Goal: Task Accomplishment & Management: Use online tool/utility

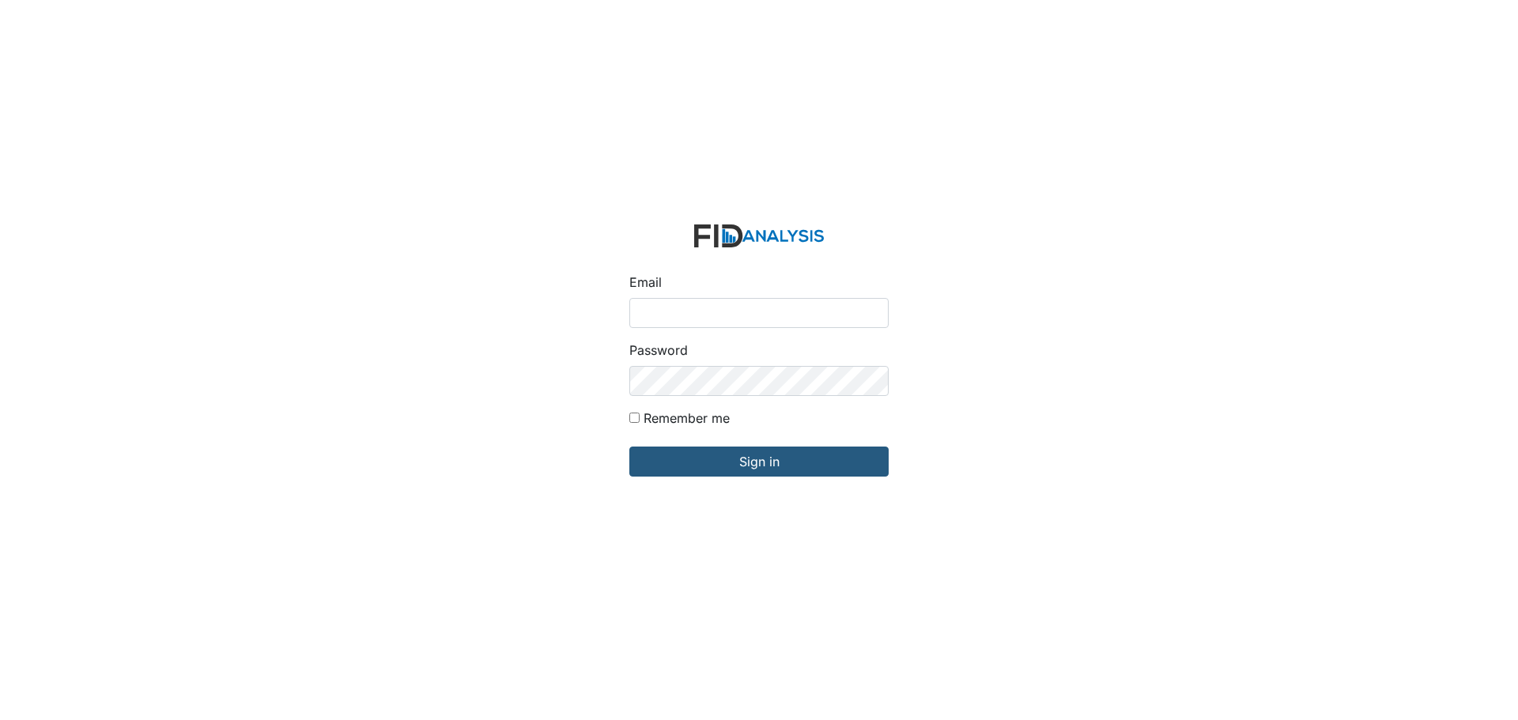
click at [670, 307] on input "Email" at bounding box center [758, 313] width 259 height 30
type input "[EMAIL_ADDRESS][DOMAIN_NAME]"
click at [629, 447] on input "Sign in" at bounding box center [758, 462] width 259 height 30
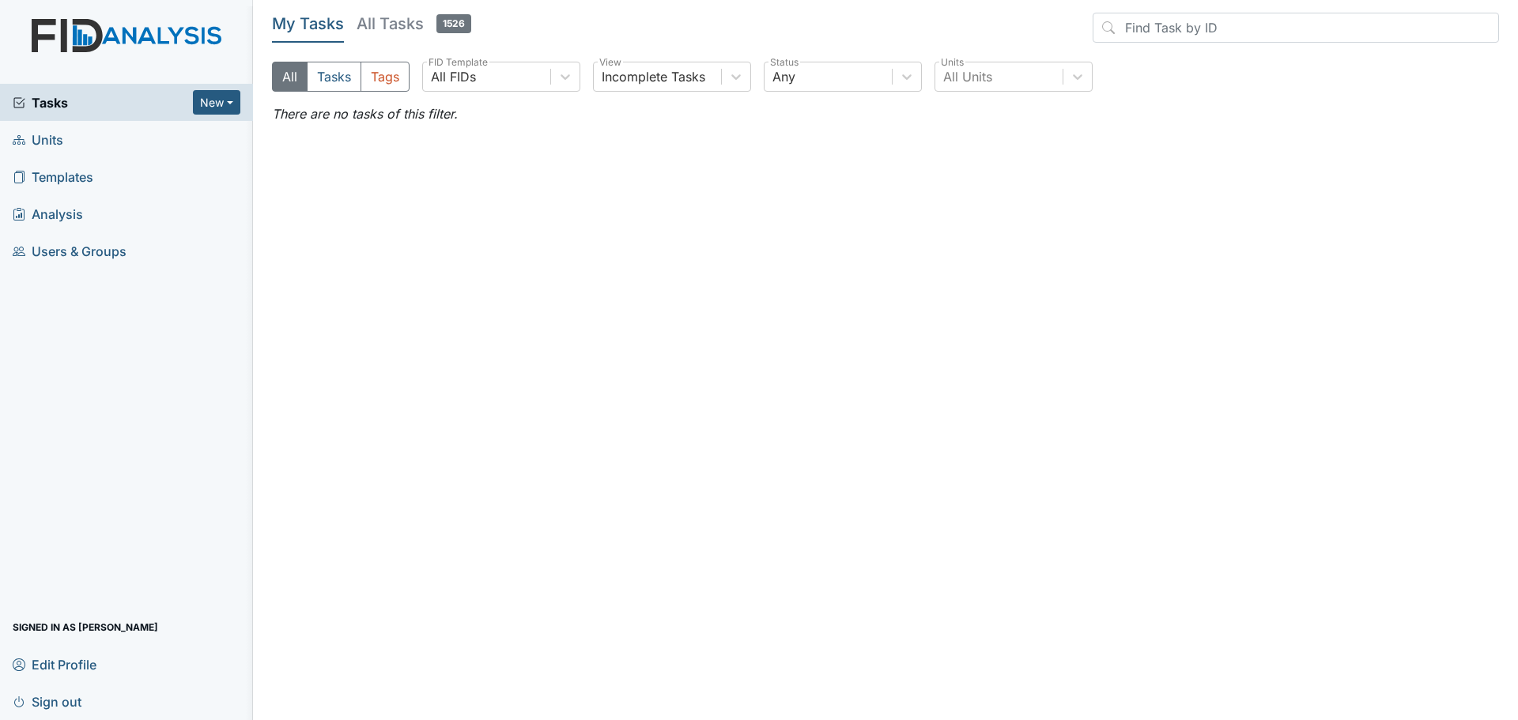
click at [43, 143] on span "Units" at bounding box center [38, 139] width 51 height 25
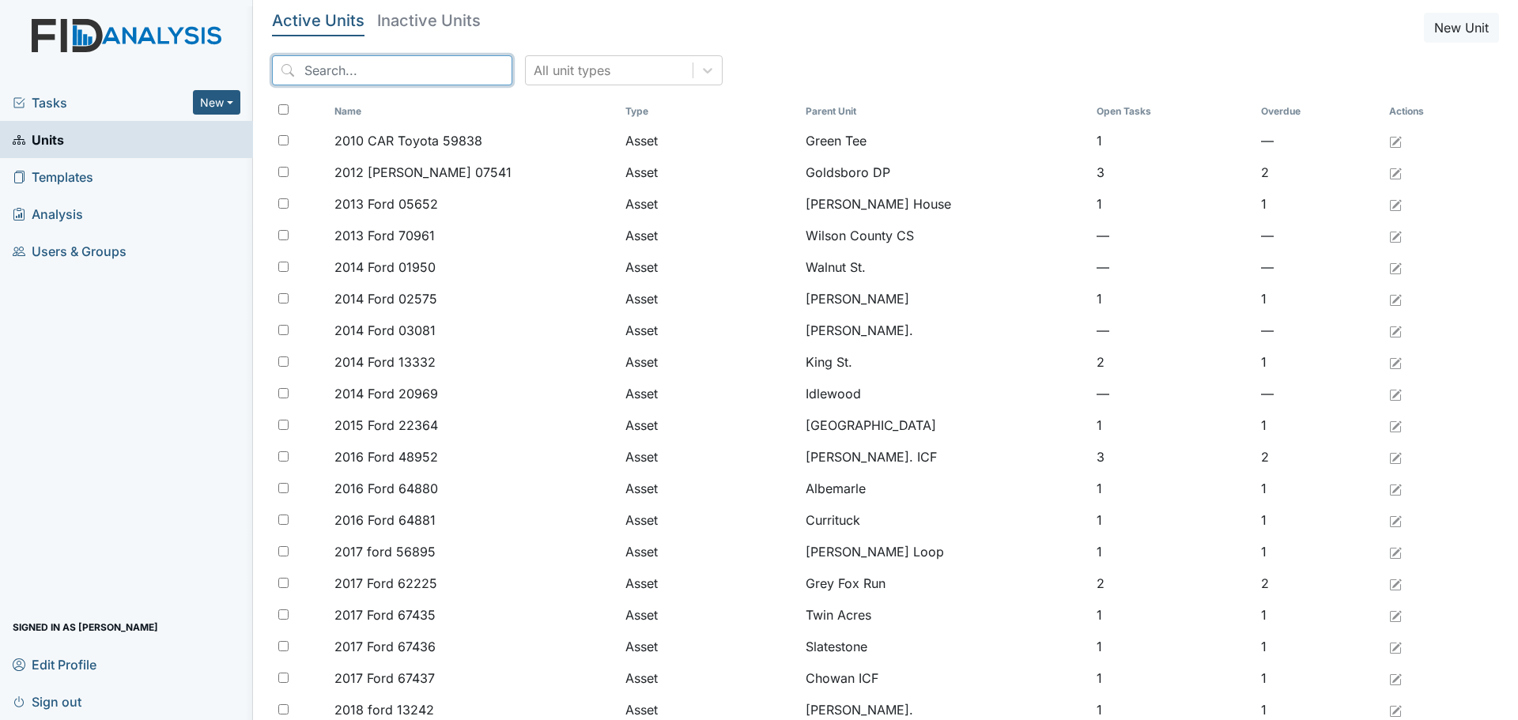
click at [345, 72] on input "search" at bounding box center [392, 70] width 240 height 30
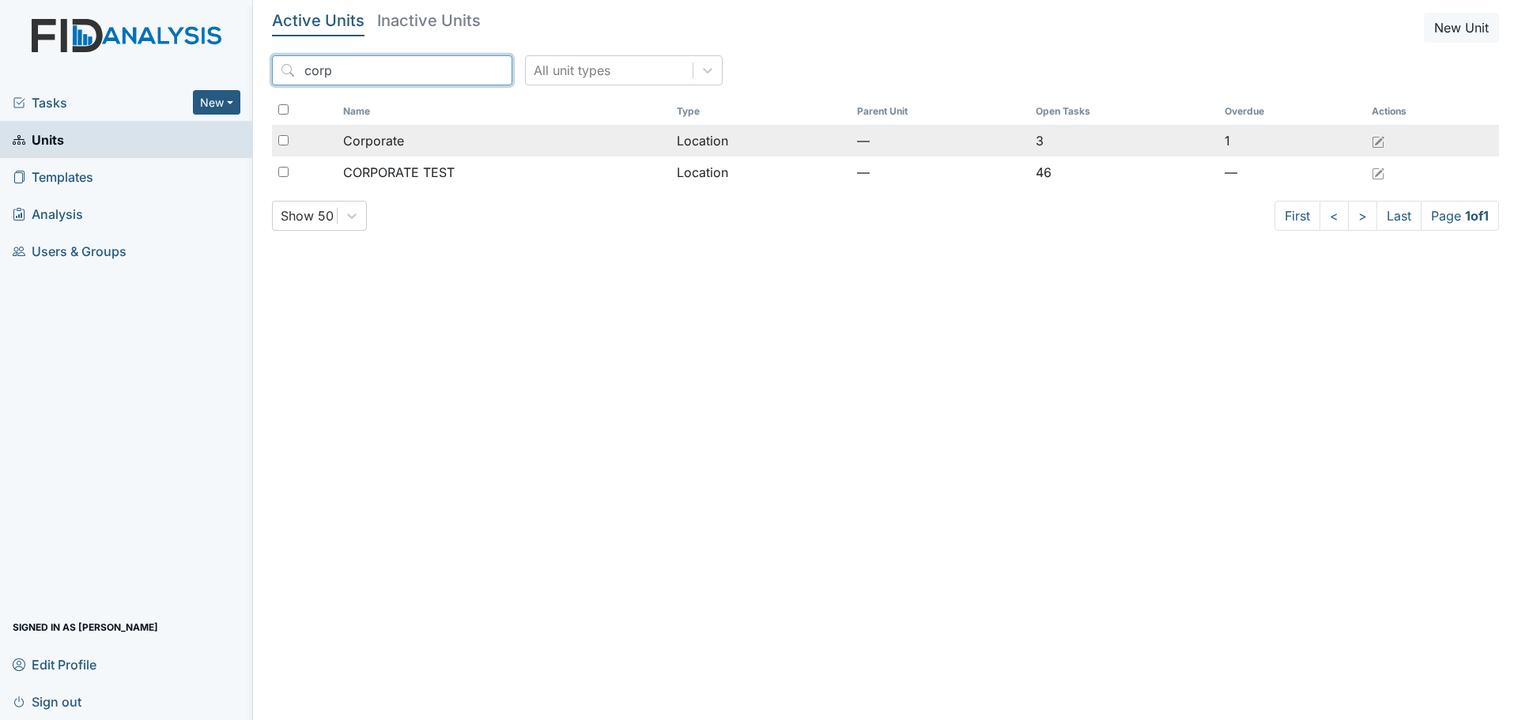
type input "corp"
click at [400, 138] on span "Corporate" at bounding box center [373, 140] width 61 height 19
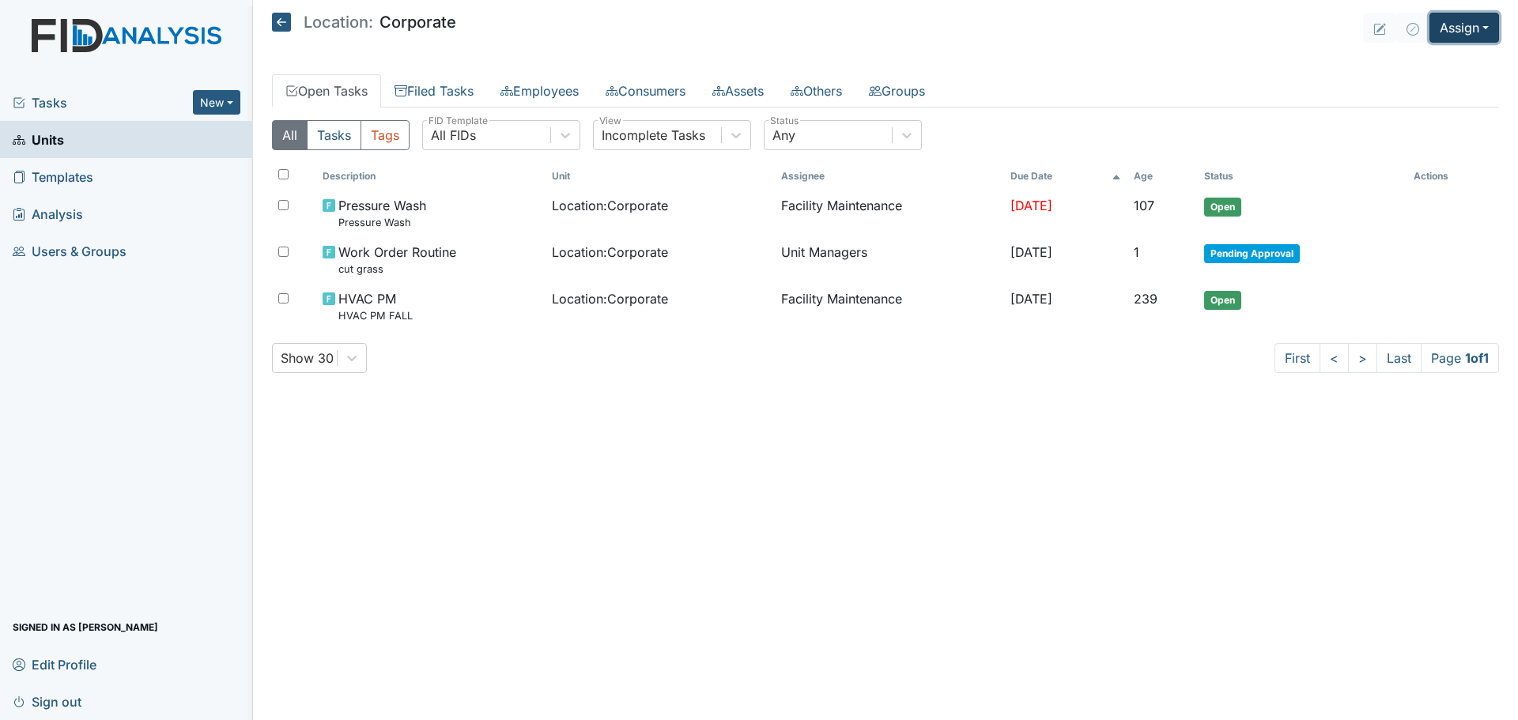
click at [1457, 26] on button "Assign" at bounding box center [1464, 28] width 70 height 30
click at [1428, 85] on link "Assign Inspection" at bounding box center [1426, 89] width 142 height 25
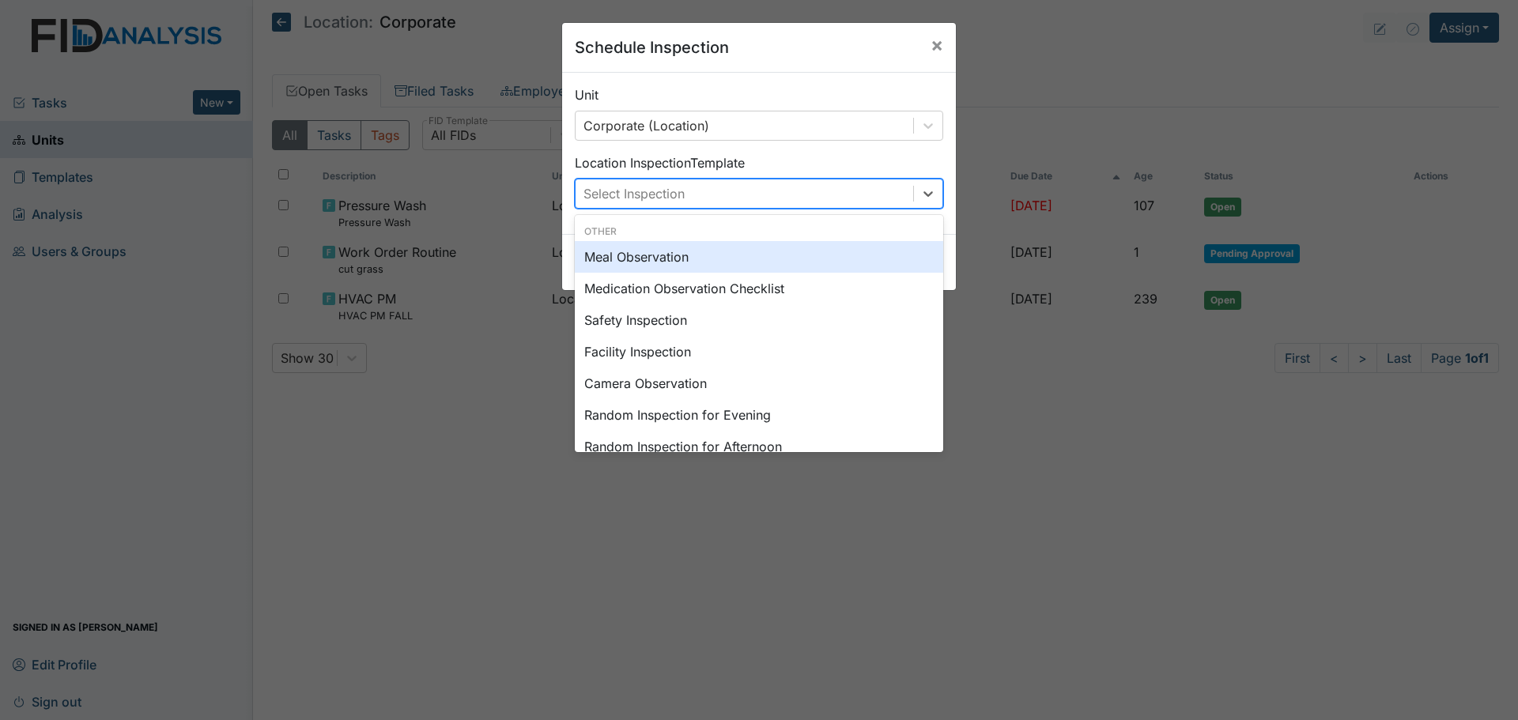
click at [733, 189] on div "Select Inspection" at bounding box center [745, 193] width 338 height 28
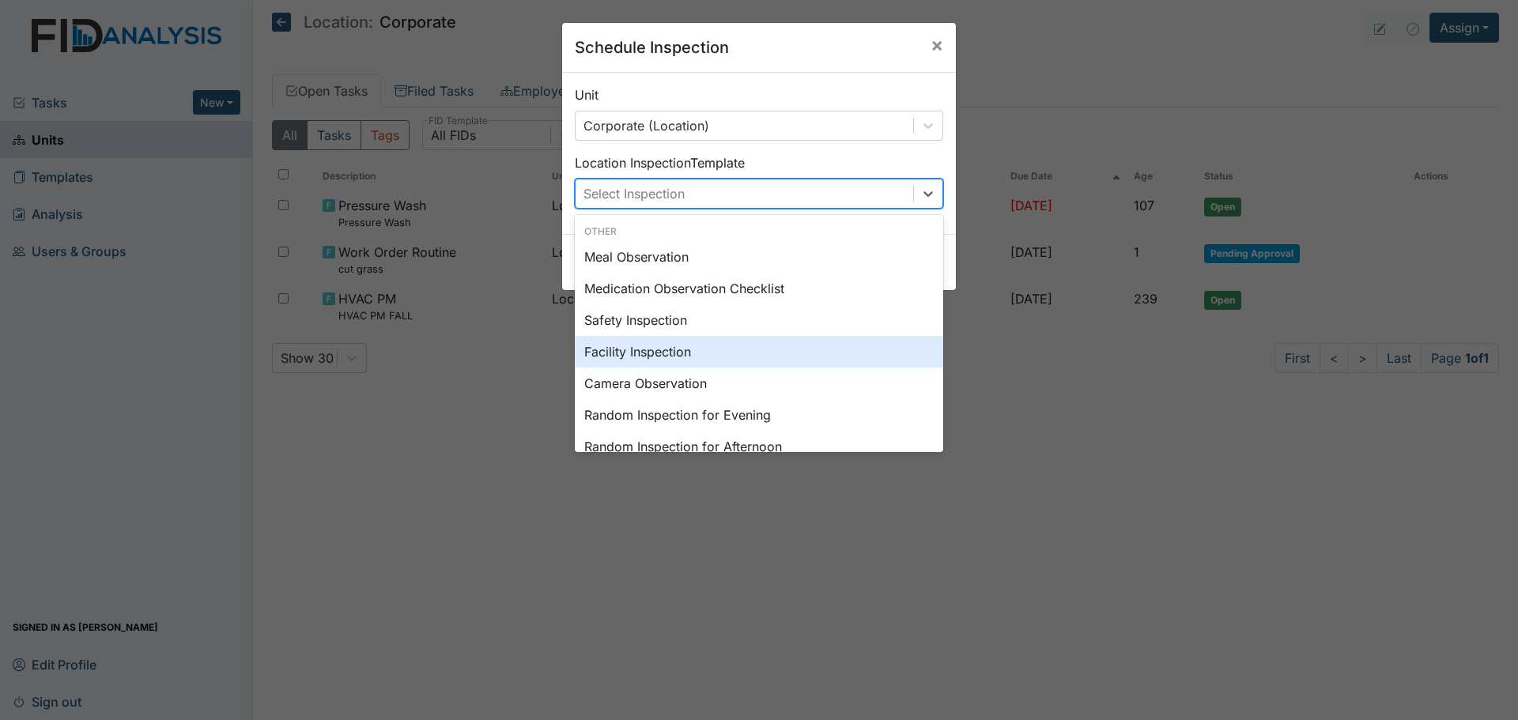
scroll to position [237, 0]
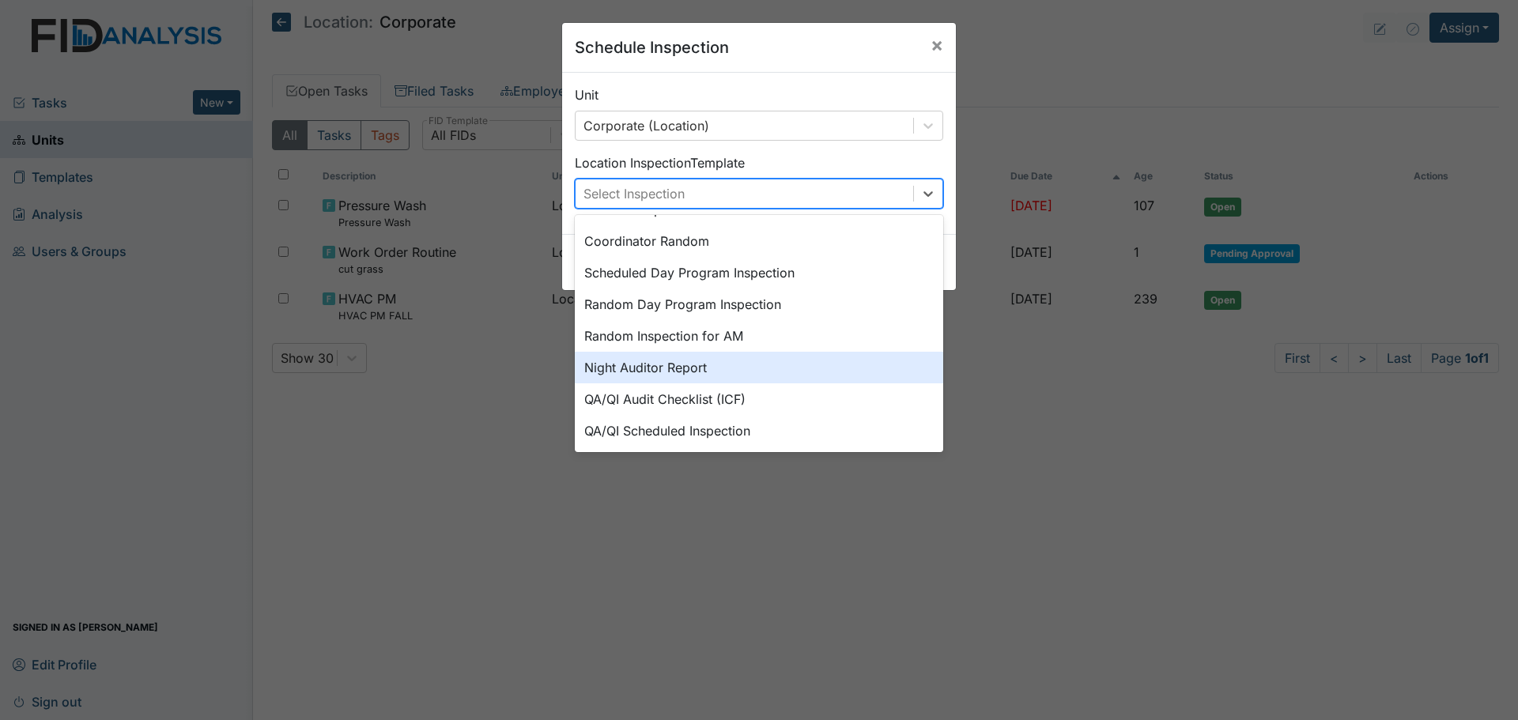
click at [688, 371] on div "Night Auditor Report" at bounding box center [759, 368] width 368 height 32
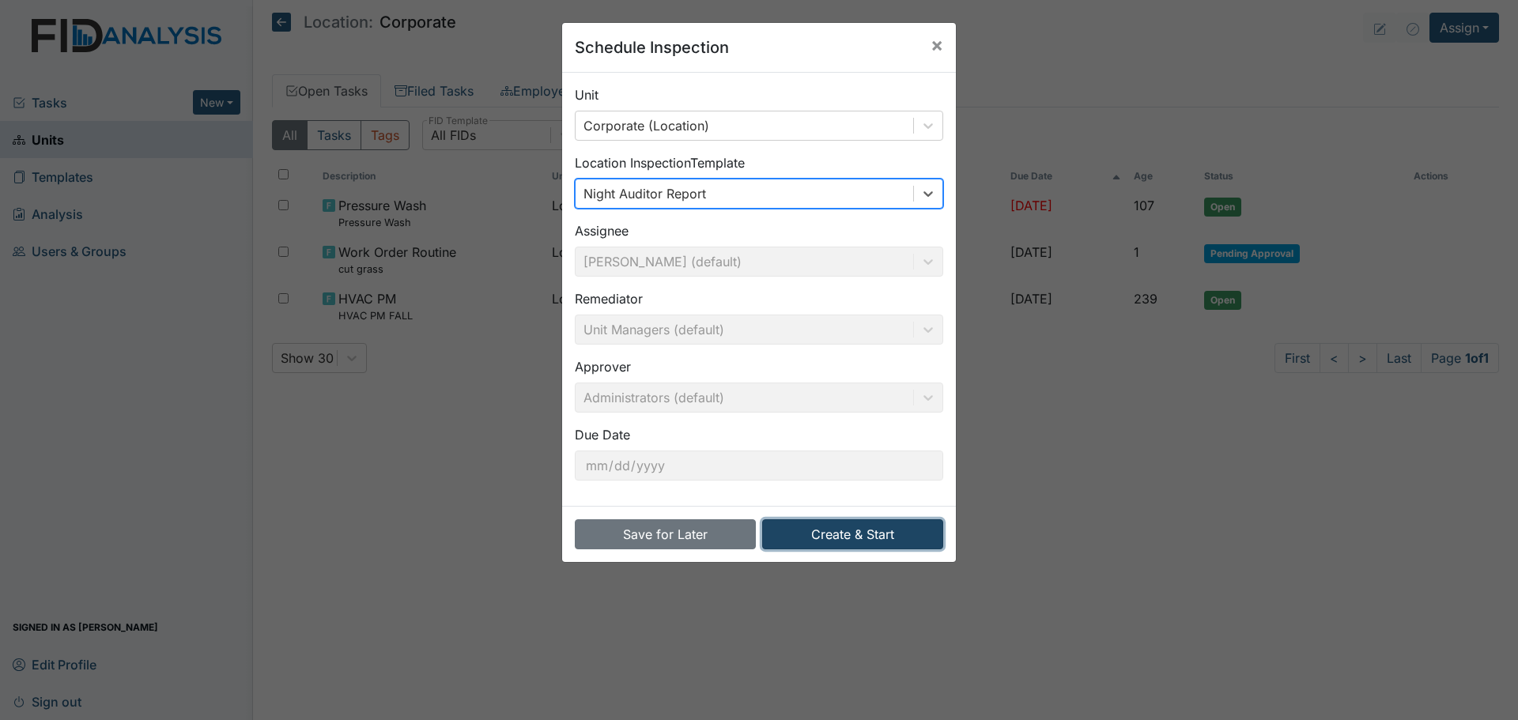
click at [886, 539] on button "Create & Start" at bounding box center [852, 534] width 181 height 30
